Goal: Find specific page/section: Find specific page/section

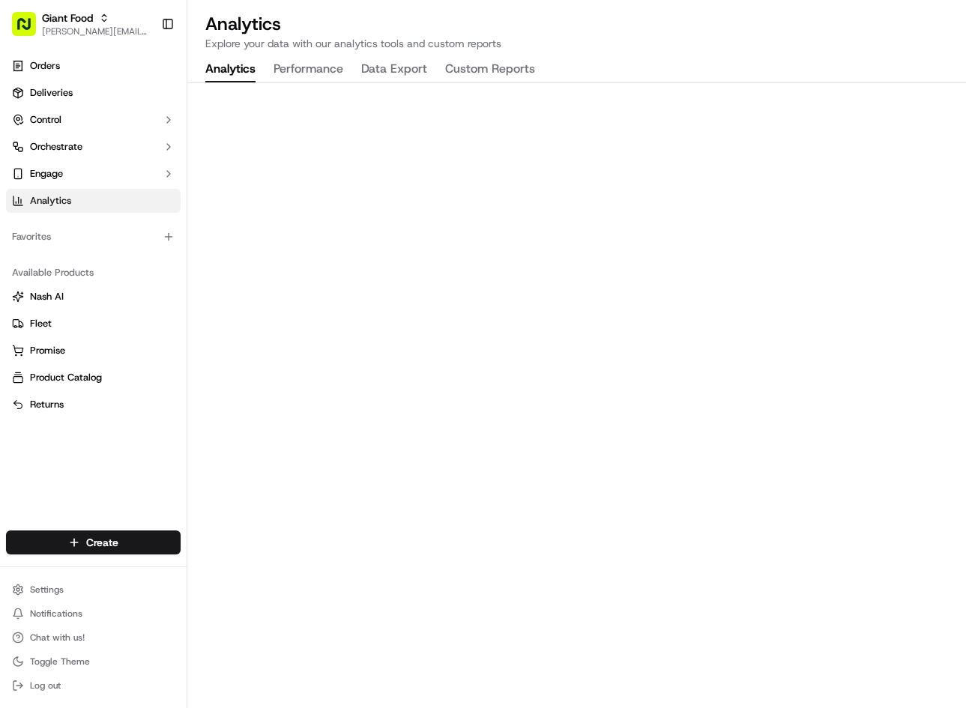
click at [88, 197] on link "Analytics" at bounding box center [93, 201] width 175 height 24
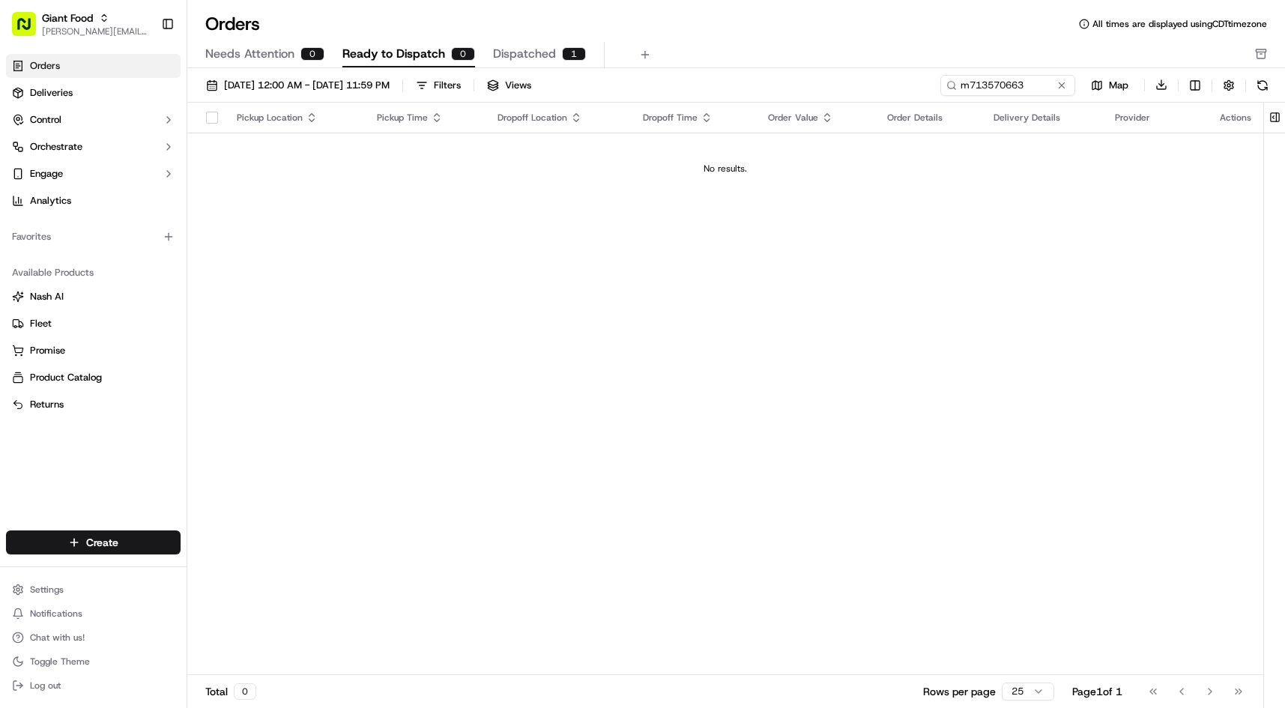
click at [87, 66] on link "Orders" at bounding box center [93, 66] width 175 height 24
click at [100, 25] on span "[PERSON_NAME][EMAIL_ADDRESS][DOMAIN_NAME]" at bounding box center [95, 31] width 107 height 12
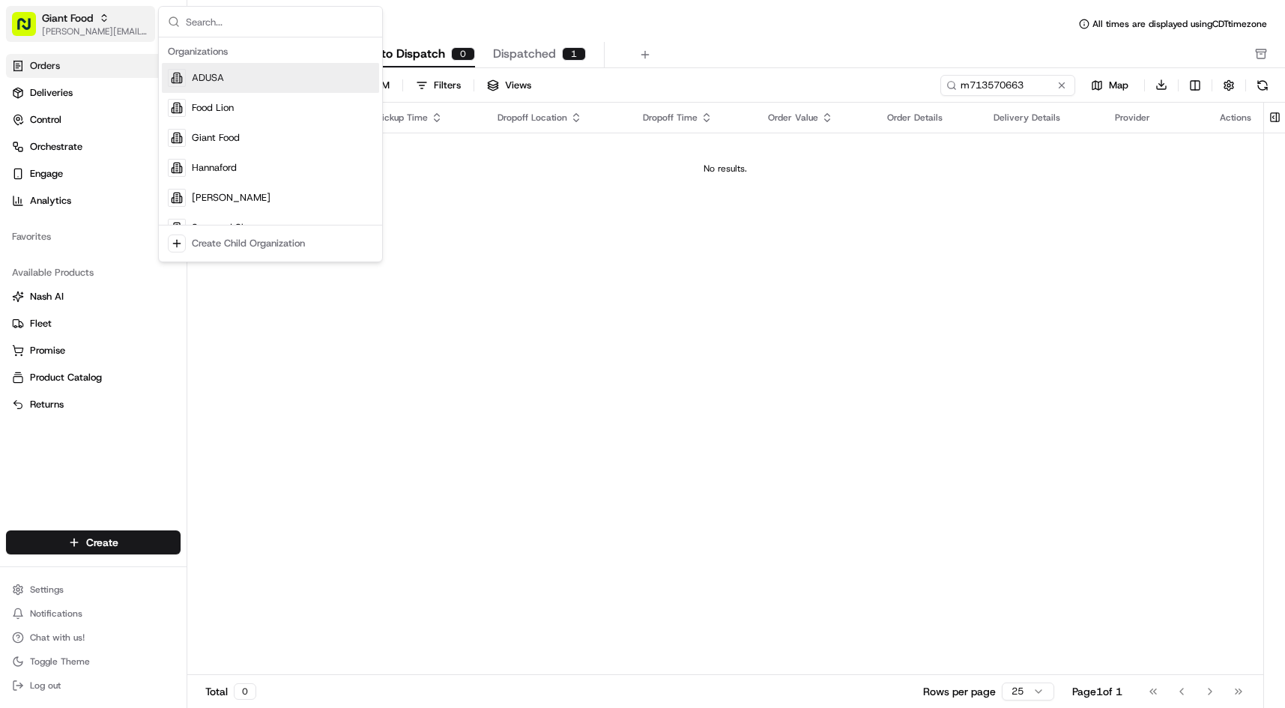
click at [100, 25] on span "[PERSON_NAME][EMAIL_ADDRESS][DOMAIN_NAME]" at bounding box center [95, 31] width 107 height 12
